Goal: Communication & Community: Participate in discussion

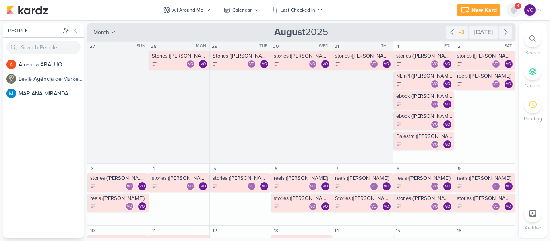
click at [514, 8] on icon at bounding box center [513, 9] width 6 height 7
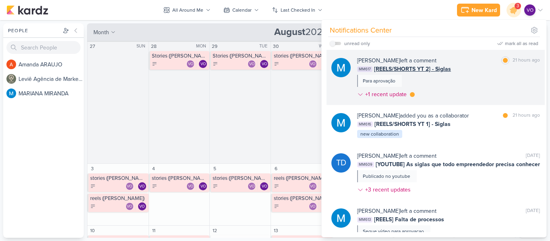
click at [464, 77] on div "[PERSON_NAME] left a comment [PERSON_NAME] as read 21 hours ago MM617 [REELS/SH…" at bounding box center [448, 78] width 183 height 45
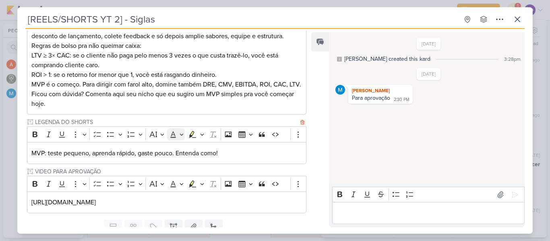
scroll to position [219, 0]
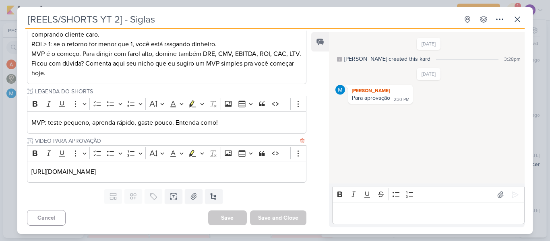
click at [258, 178] on div "[URL][DOMAIN_NAME]" at bounding box center [166, 172] width 279 height 22
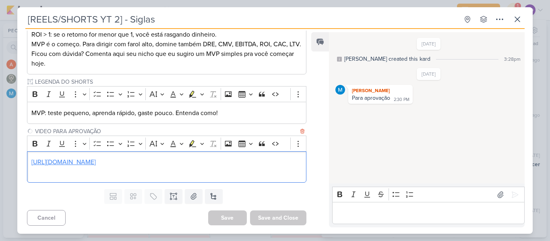
click at [96, 166] on link "[URL][DOMAIN_NAME]" at bounding box center [63, 162] width 64 height 8
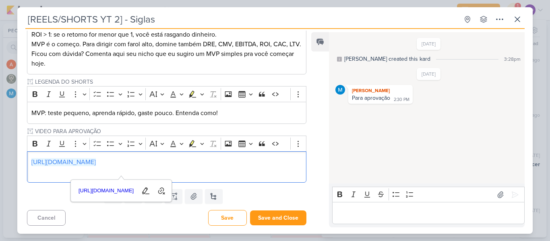
click at [362, 210] on p "Editor editing area: main" at bounding box center [428, 213] width 184 height 10
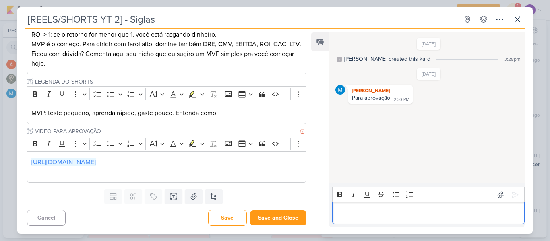
click at [96, 166] on link "[URL][DOMAIN_NAME]" at bounding box center [63, 162] width 64 height 8
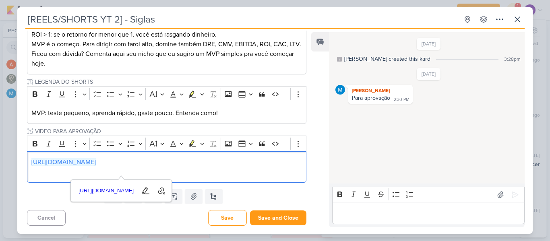
click at [369, 216] on p "Editor editing area: main" at bounding box center [428, 213] width 184 height 10
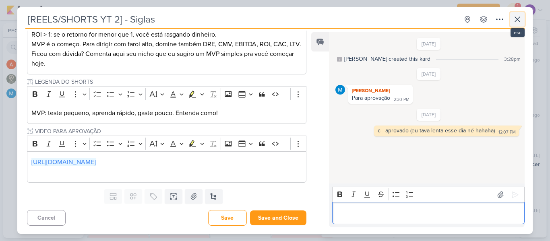
click at [516, 19] on icon at bounding box center [517, 19] width 10 height 10
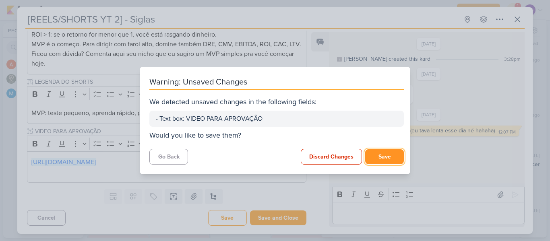
click at [382, 159] on button "Save" at bounding box center [384, 156] width 39 height 15
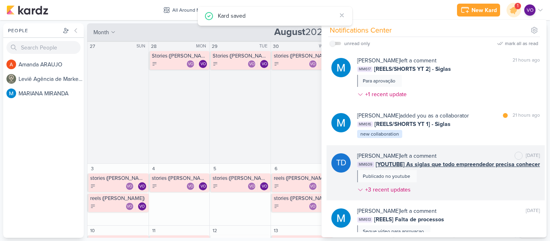
click at [457, 173] on div "[PERSON_NAME] left a comment [PERSON_NAME] as unread [DATE] MM609 [YOUTUBE] As …" at bounding box center [448, 174] width 183 height 45
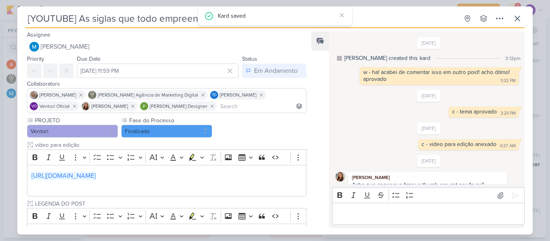
scroll to position [151, 0]
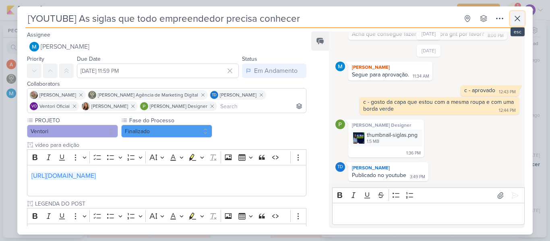
click at [513, 21] on icon at bounding box center [517, 19] width 10 height 10
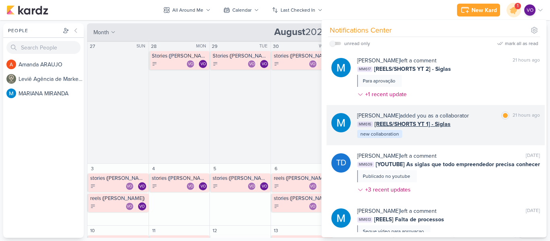
click at [434, 131] on div "[PERSON_NAME] added you as a collaborator [PERSON_NAME] as read 21 hours ago MM…" at bounding box center [448, 124] width 183 height 27
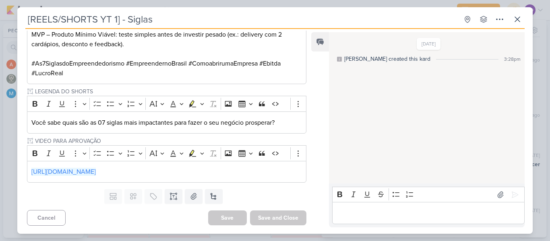
scroll to position [306, 0]
click at [245, 172] on p "[URL][DOMAIN_NAME]" at bounding box center [166, 172] width 270 height 10
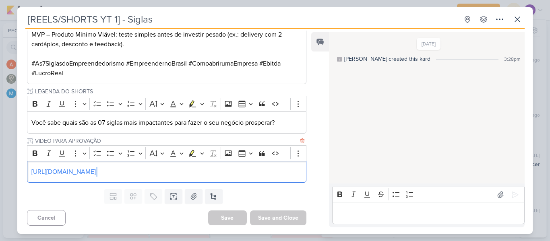
click at [262, 175] on p "[URL][DOMAIN_NAME]" at bounding box center [166, 172] width 270 height 10
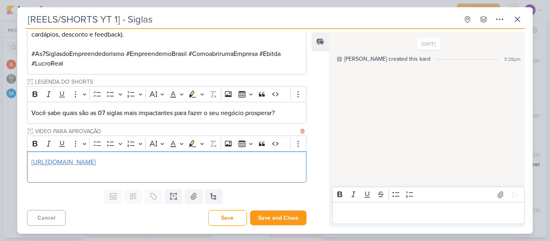
click at [96, 166] on link "[URL][DOMAIN_NAME]" at bounding box center [63, 162] width 64 height 8
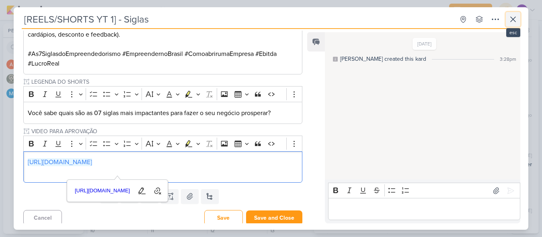
click at [514, 21] on icon at bounding box center [514, 19] width 10 height 10
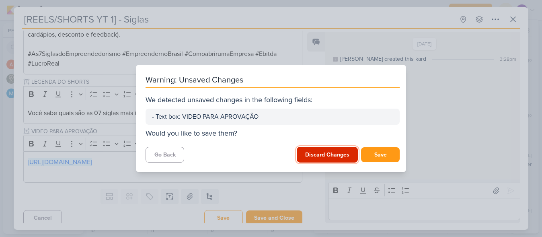
click at [333, 157] on button "Discard Changes" at bounding box center [327, 155] width 61 height 16
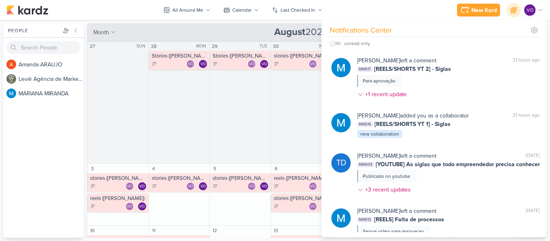
click at [405, 14] on div "New Kard Ctrl + k Notifications Center unread only" at bounding box center [274, 10] width 537 height 20
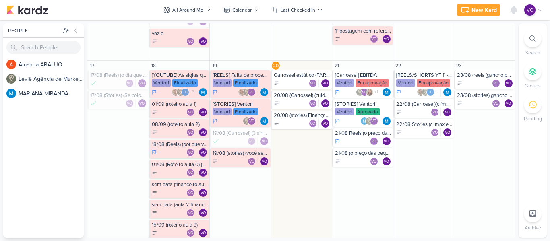
scroll to position [282, 0]
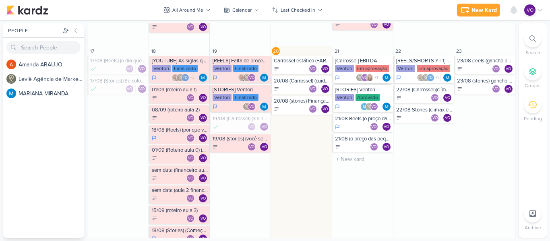
click at [344, 71] on div "Ventori" at bounding box center [344, 68] width 19 height 7
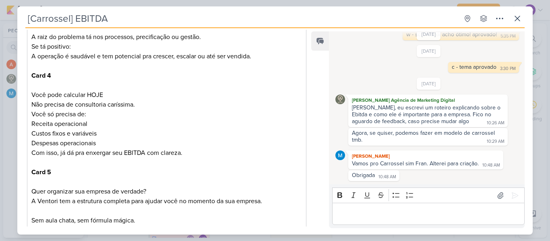
scroll to position [816, 0]
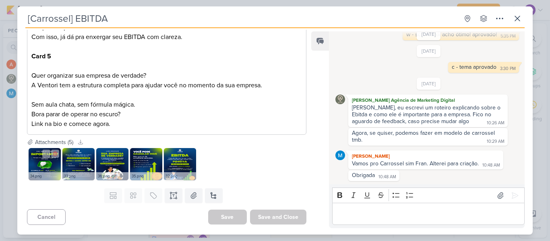
click at [39, 159] on img at bounding box center [45, 164] width 32 height 32
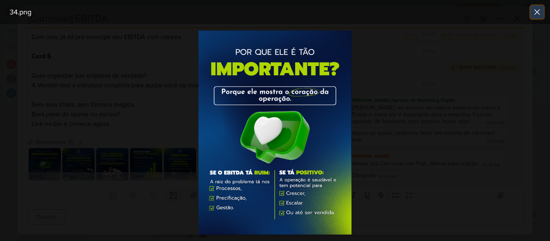
click at [535, 10] on icon at bounding box center [536, 12] width 5 height 5
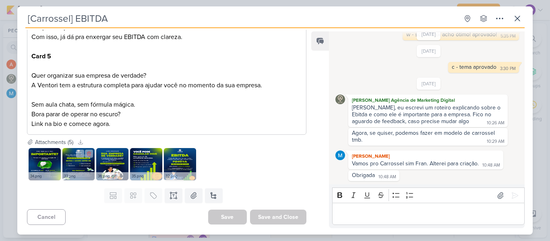
click at [76, 163] on img at bounding box center [78, 164] width 32 height 32
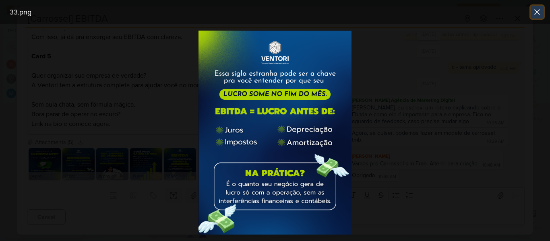
click at [533, 13] on icon at bounding box center [537, 12] width 10 height 10
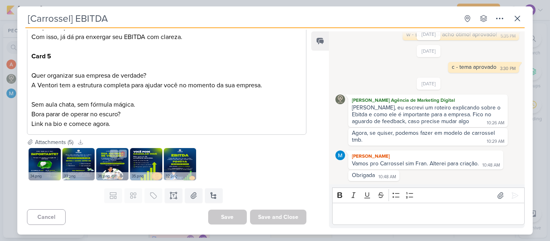
click at [109, 161] on img at bounding box center [112, 164] width 32 height 32
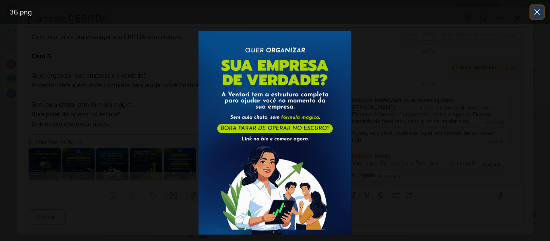
click at [533, 12] on icon at bounding box center [537, 12] width 10 height 10
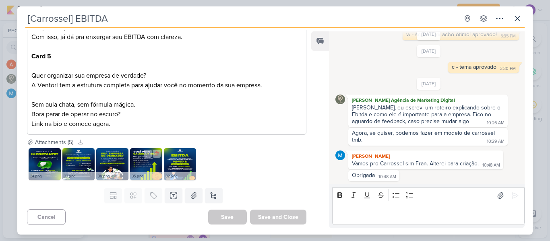
click at [138, 161] on img at bounding box center [146, 164] width 32 height 32
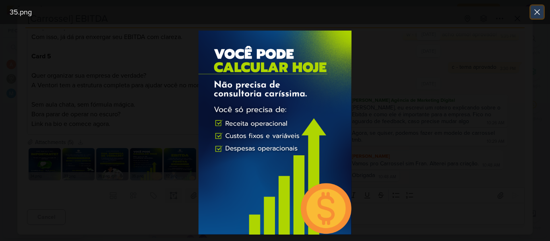
click at [538, 13] on icon at bounding box center [536, 12] width 5 height 5
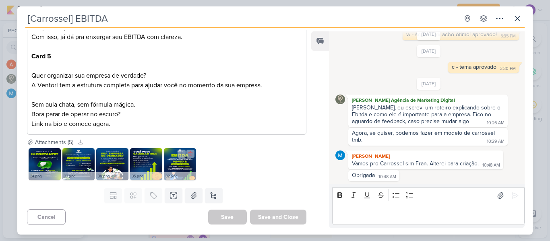
click at [174, 163] on img at bounding box center [180, 164] width 32 height 32
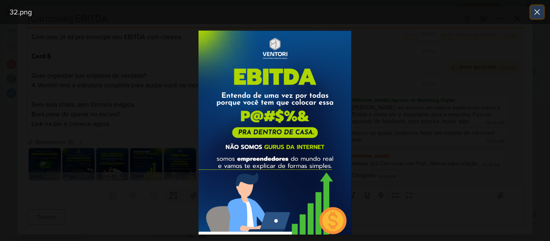
click at [536, 14] on icon at bounding box center [537, 12] width 10 height 10
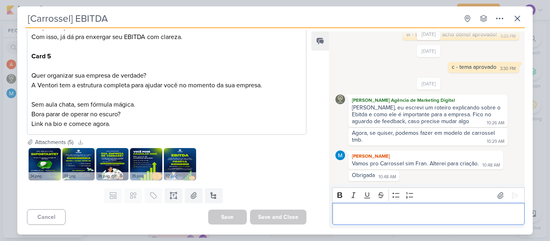
click at [373, 214] on p "Editor editing area: main" at bounding box center [428, 214] width 184 height 10
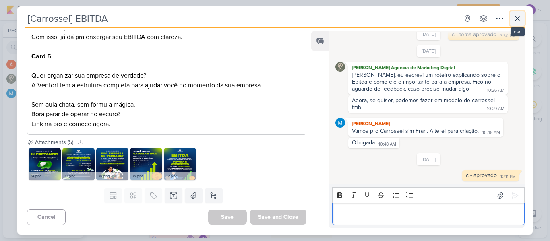
click at [516, 18] on icon at bounding box center [517, 19] width 10 height 10
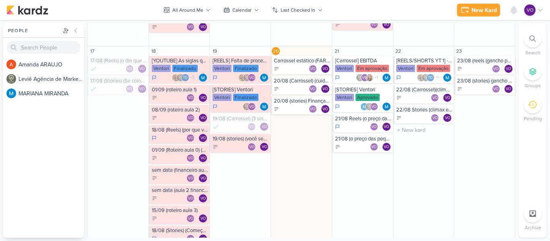
click at [403, 71] on div "Ventori" at bounding box center [405, 68] width 19 height 7
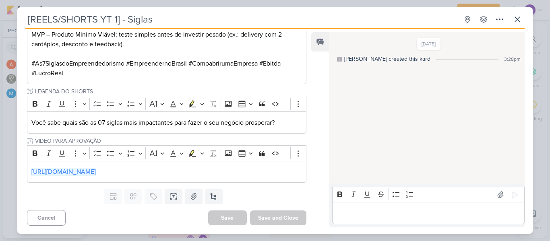
scroll to position [306, 0]
click at [247, 169] on p "[URL][DOMAIN_NAME]" at bounding box center [166, 172] width 270 height 10
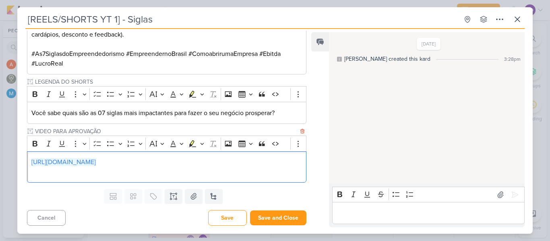
click at [222, 167] on p "[URL][DOMAIN_NAME]" at bounding box center [166, 162] width 270 height 10
click at [96, 166] on link "[URL][DOMAIN_NAME]" at bounding box center [63, 162] width 64 height 8
click at [136, 189] on span "[URL][DOMAIN_NAME]" at bounding box center [106, 191] width 60 height 10
click at [136, 191] on span "[URL][DOMAIN_NAME]" at bounding box center [106, 191] width 60 height 10
click at [96, 166] on link "[URL][DOMAIN_NAME]" at bounding box center [63, 162] width 64 height 8
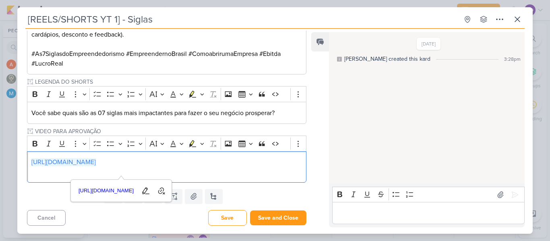
click at [357, 212] on p "Editor editing area: main" at bounding box center [428, 213] width 184 height 10
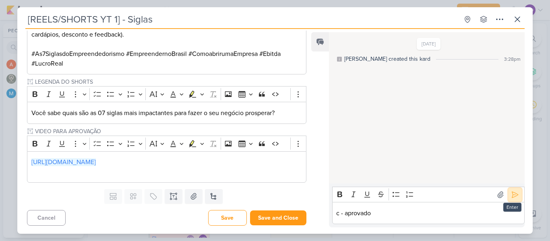
click at [515, 195] on icon at bounding box center [515, 195] width 8 height 8
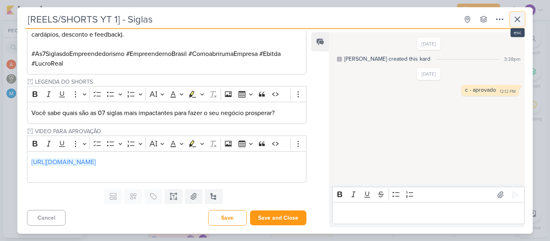
click at [514, 18] on icon at bounding box center [517, 19] width 10 height 10
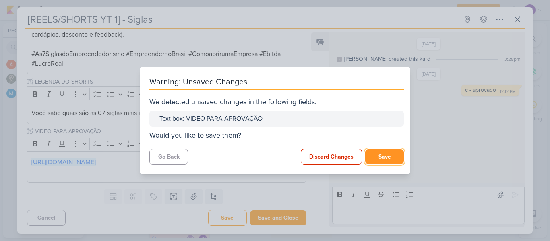
click at [379, 159] on button "Save" at bounding box center [384, 156] width 39 height 15
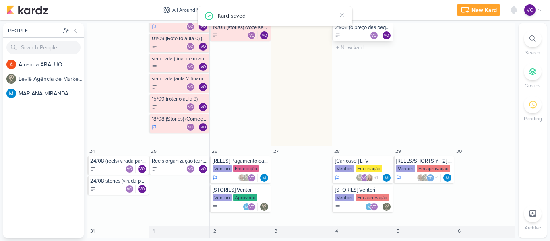
scroll to position [405, 0]
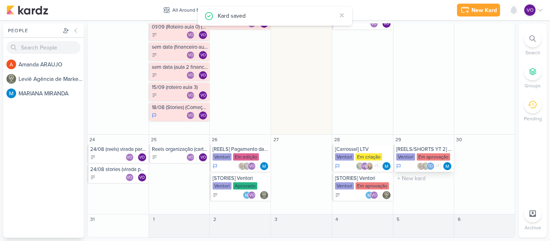
click at [418, 156] on div "Em aprovação" at bounding box center [433, 156] width 33 height 7
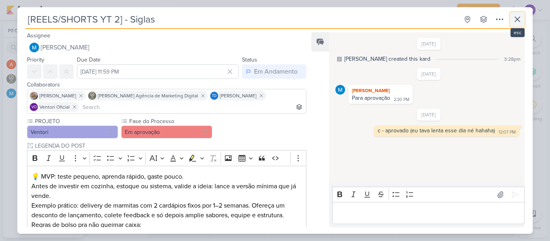
click at [516, 20] on icon at bounding box center [517, 19] width 5 height 5
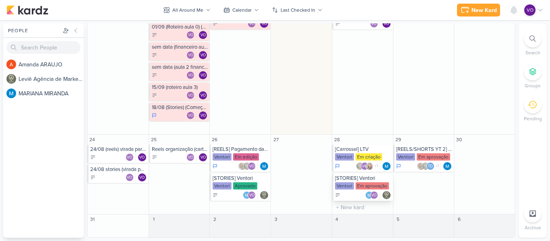
click at [355, 186] on div "Em aprovação" at bounding box center [371, 185] width 33 height 7
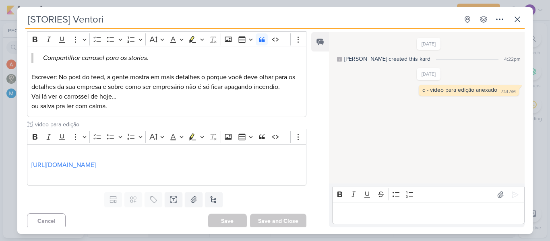
scroll to position [520, 0]
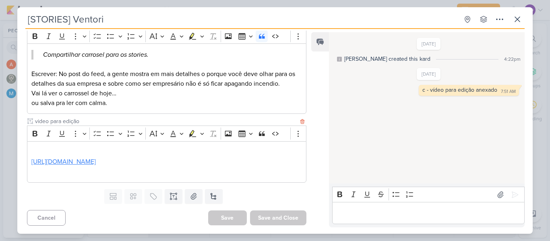
click at [96, 162] on link "[URL][DOMAIN_NAME]" at bounding box center [63, 162] width 64 height 8
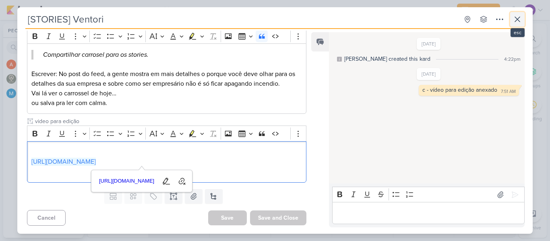
click at [516, 20] on icon at bounding box center [517, 19] width 10 height 10
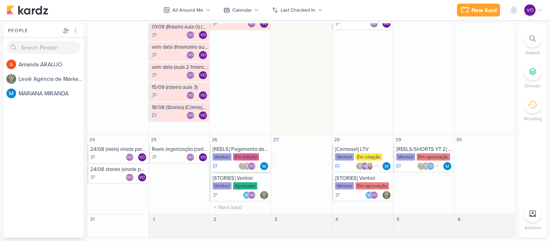
click at [227, 160] on div "Ventori" at bounding box center [221, 156] width 19 height 7
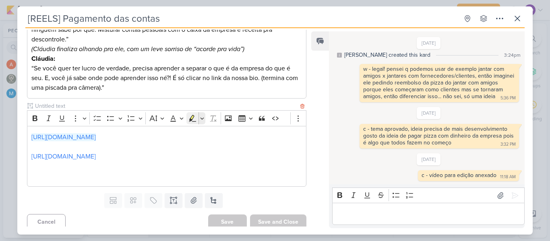
scroll to position [256, 0]
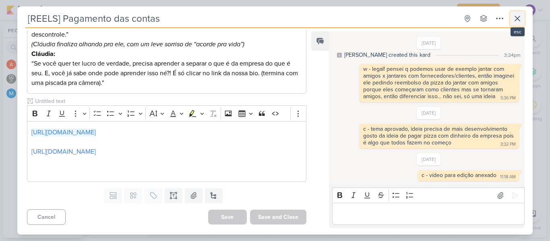
click at [521, 21] on icon at bounding box center [517, 19] width 10 height 10
